Goal: Find specific page/section: Find specific page/section

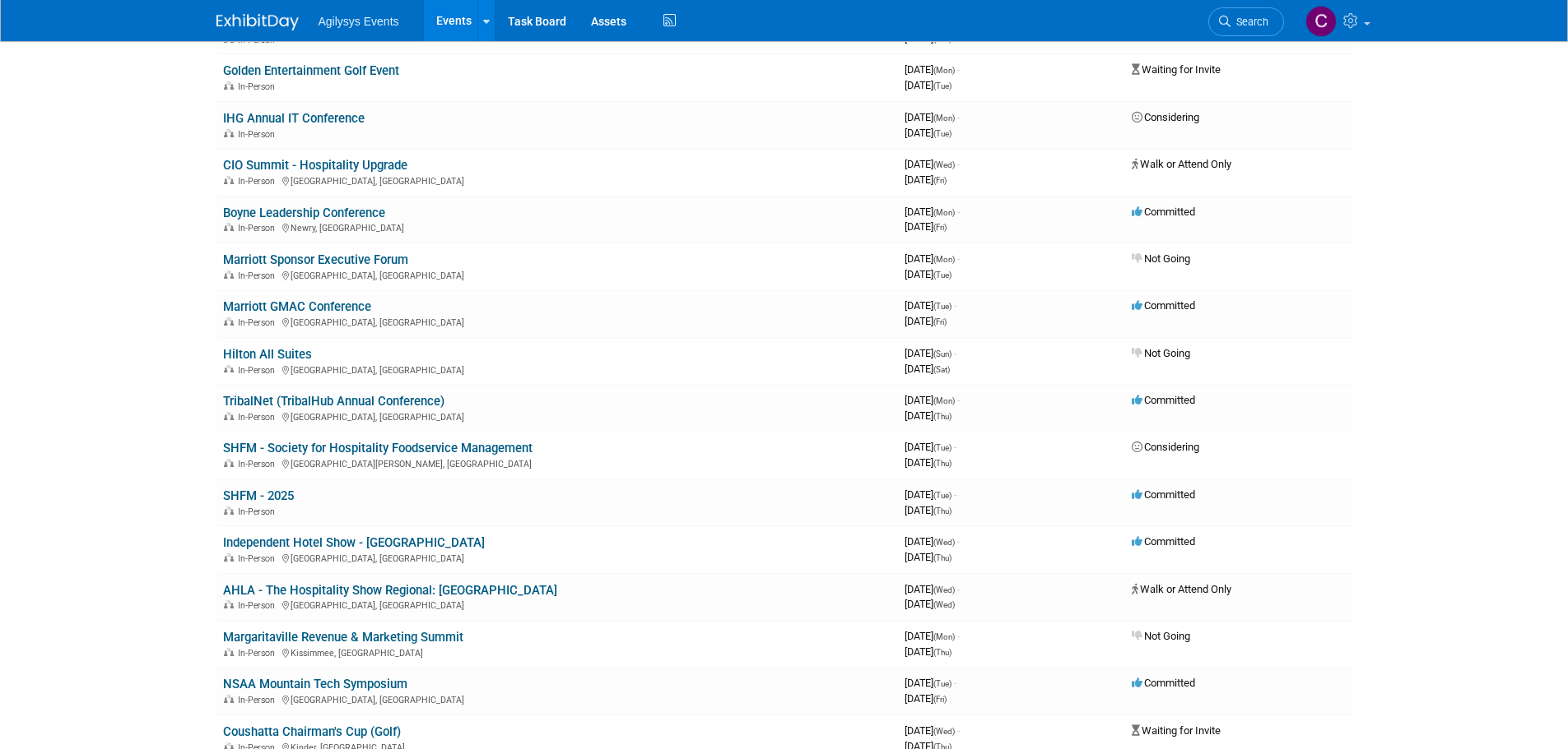
scroll to position [493, 0]
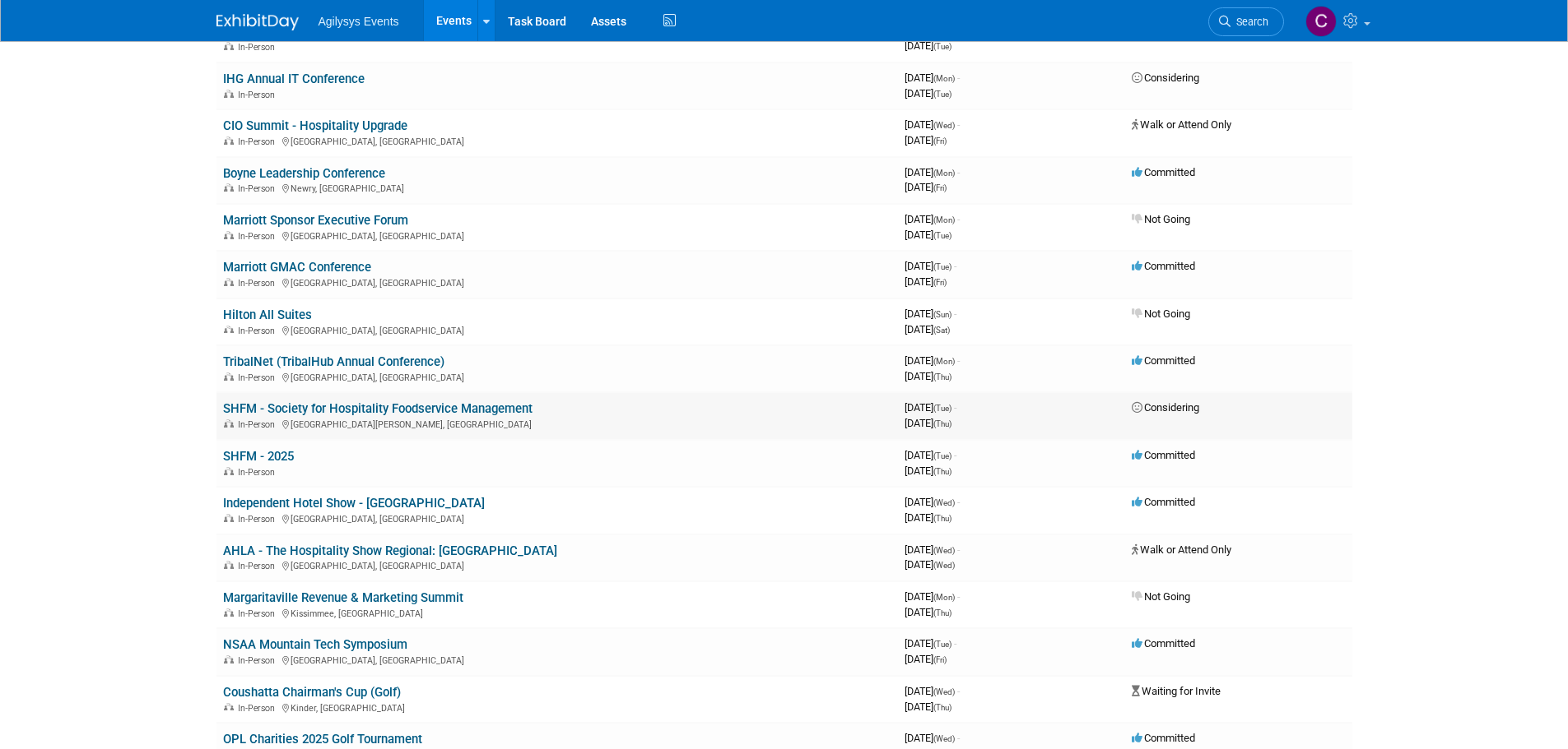
click at [458, 414] on link "SHFM - Society for Hospitality Foodservice Management" at bounding box center [378, 408] width 310 height 15
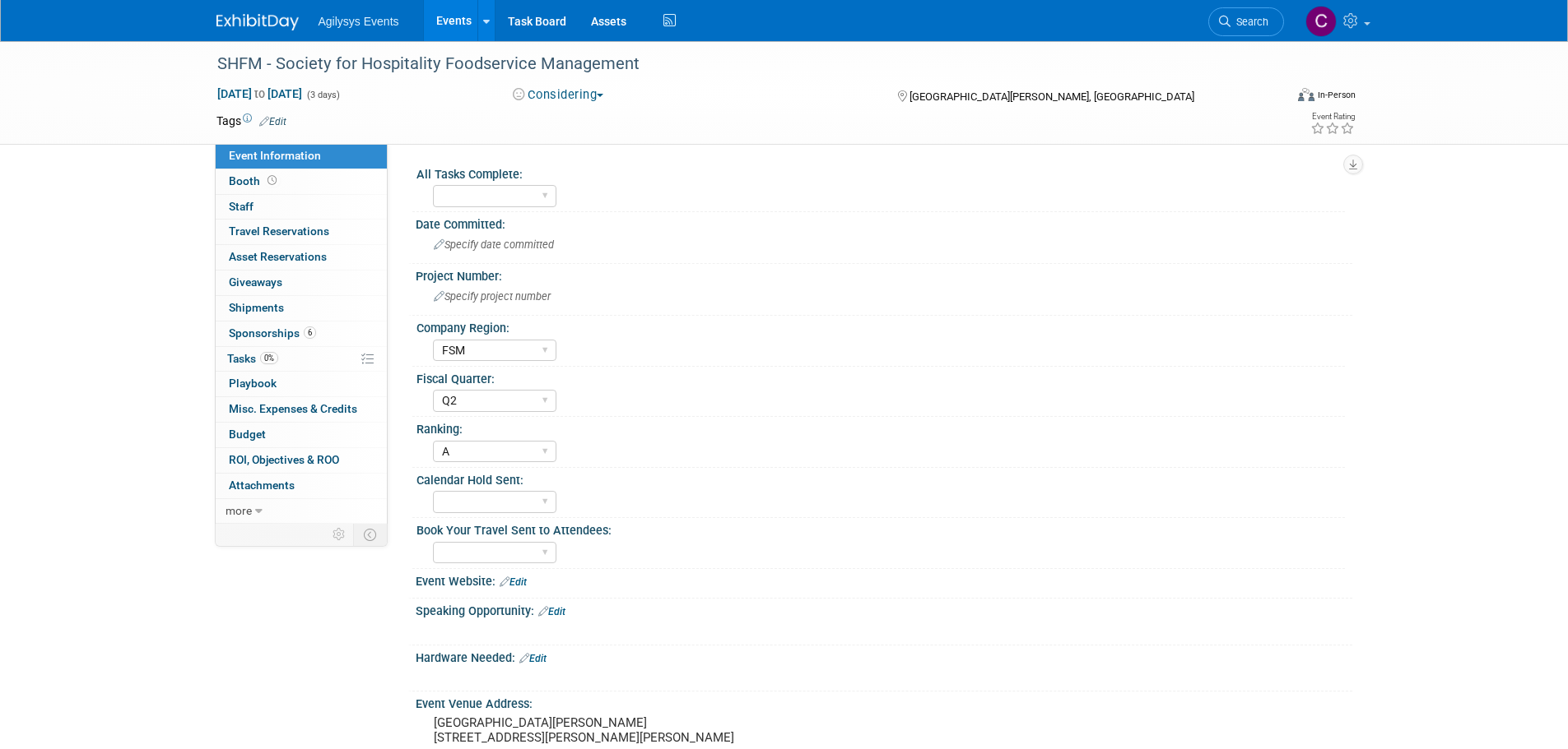
select select "FSM"
select select "Q2"
select select "A"
click at [244, 170] on link "Booth" at bounding box center [300, 182] width 171 height 25
